Goal: Entertainment & Leisure: Browse casually

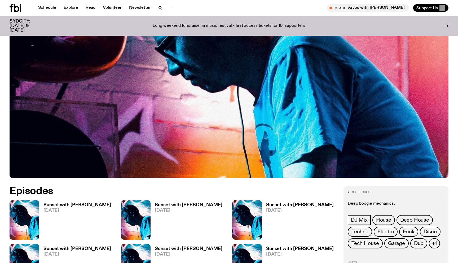
scroll to position [82, 0]
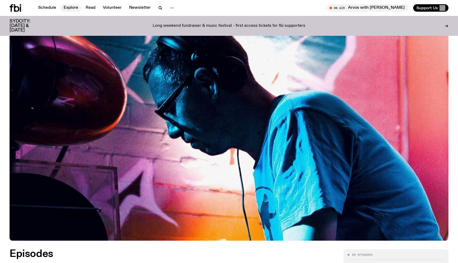
click at [67, 8] on link "Explore" at bounding box center [70, 7] width 21 height 7
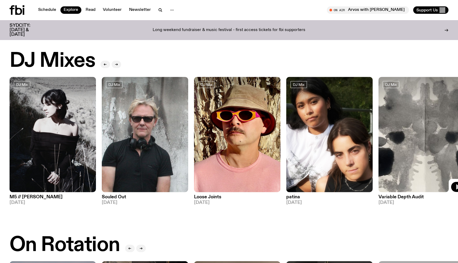
click at [456, 187] on icon "button" at bounding box center [458, 186] width 5 height 5
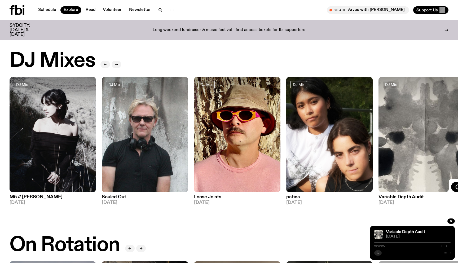
click at [451, 221] on icon "button" at bounding box center [450, 220] width 3 height 3
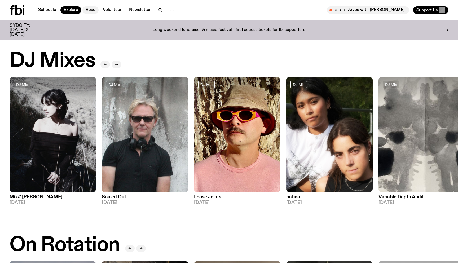
click at [89, 8] on link "Read" at bounding box center [90, 9] width 16 height 7
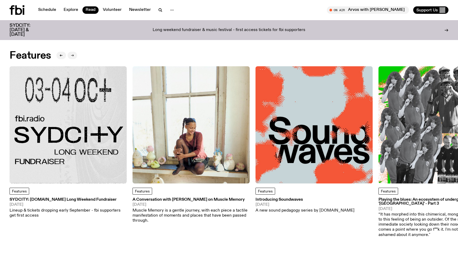
click at [73, 56] on icon "button" at bounding box center [72, 55] width 3 height 3
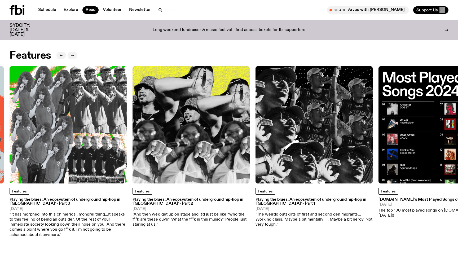
click at [73, 56] on icon "button" at bounding box center [72, 55] width 3 height 3
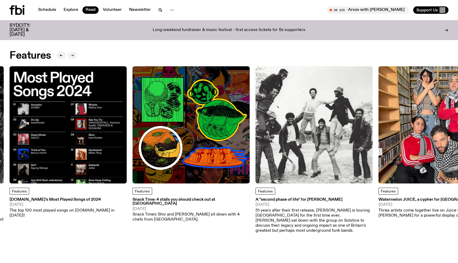
click at [73, 56] on icon "button" at bounding box center [72, 55] width 3 height 3
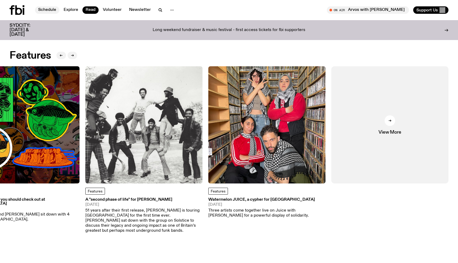
click at [45, 10] on link "Schedule" at bounding box center [47, 9] width 24 height 7
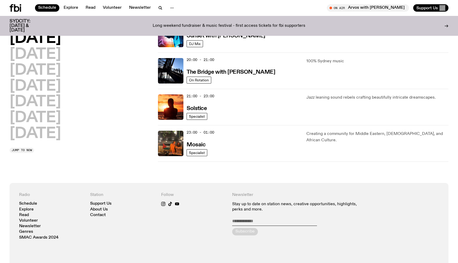
scroll to position [248, 0]
